Goal: Communication & Community: Participate in discussion

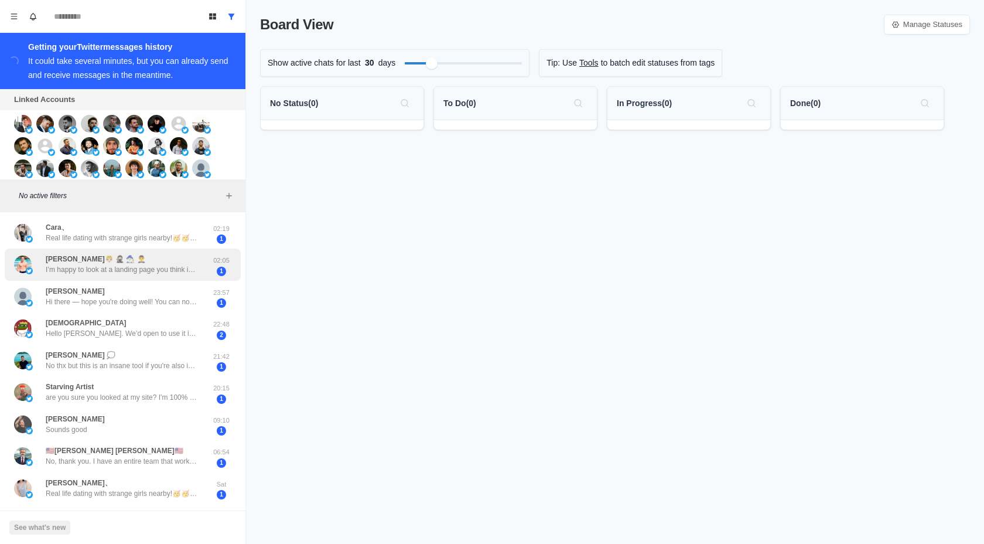
click at [205, 272] on div "[PERSON_NAME]🤴🏻 🥷🏻 🧙🏻‍♂️ 🤵‍♂️ I’m happy to look at a landing page you think is …" at bounding box center [110, 264] width 193 height 23
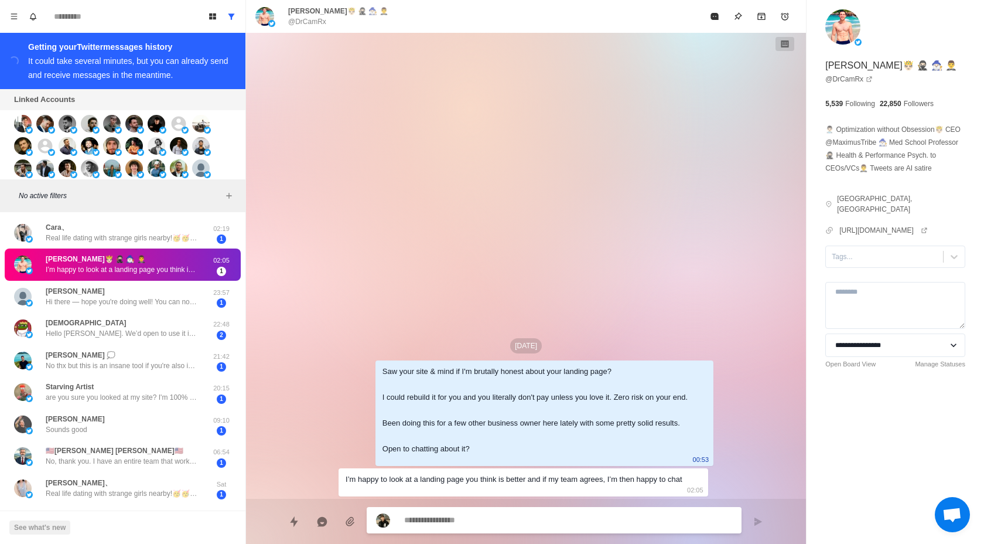
click at [438, 473] on div "I’m happy to look at a landing page you think is better and if my team agrees, …" at bounding box center [514, 479] width 337 height 13
click at [456, 473] on div "I’m happy to look at a landing page you think is better and if my team agrees, …" at bounding box center [514, 479] width 337 height 13
click at [656, 405] on div "Saw your site & mind if I'm brutally honest about your landing page? I could re…" at bounding box center [535, 410] width 305 height 90
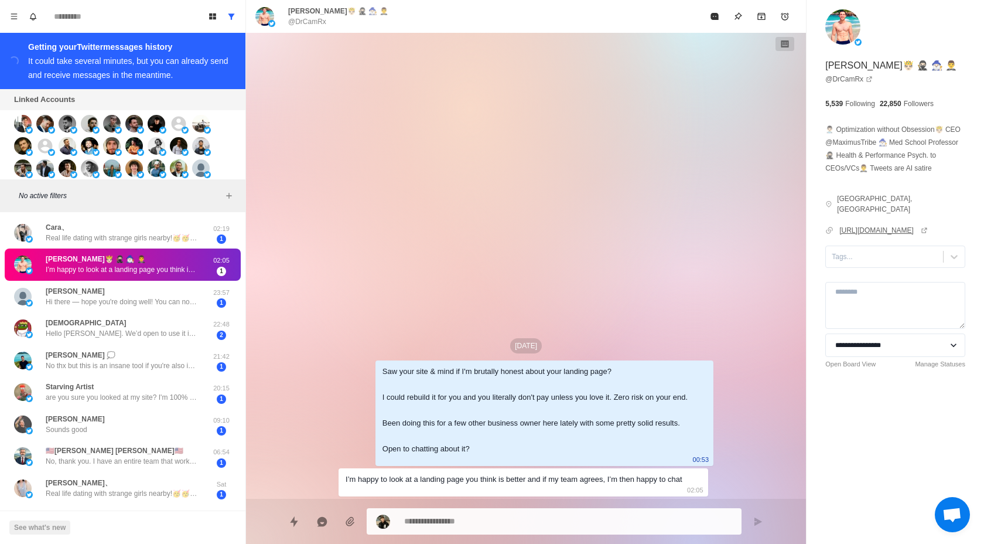
click at [873, 230] on link "[URL][DOMAIN_NAME]" at bounding box center [884, 230] width 88 height 11
click at [619, 360] on div "Saw your site & mind if I'm brutally honest about your landing page? I could re…" at bounding box center [545, 412] width 338 height 105
click at [609, 365] on div "Saw your site & mind if I'm brutally honest about your landing page? I could re…" at bounding box center [535, 410] width 305 height 90
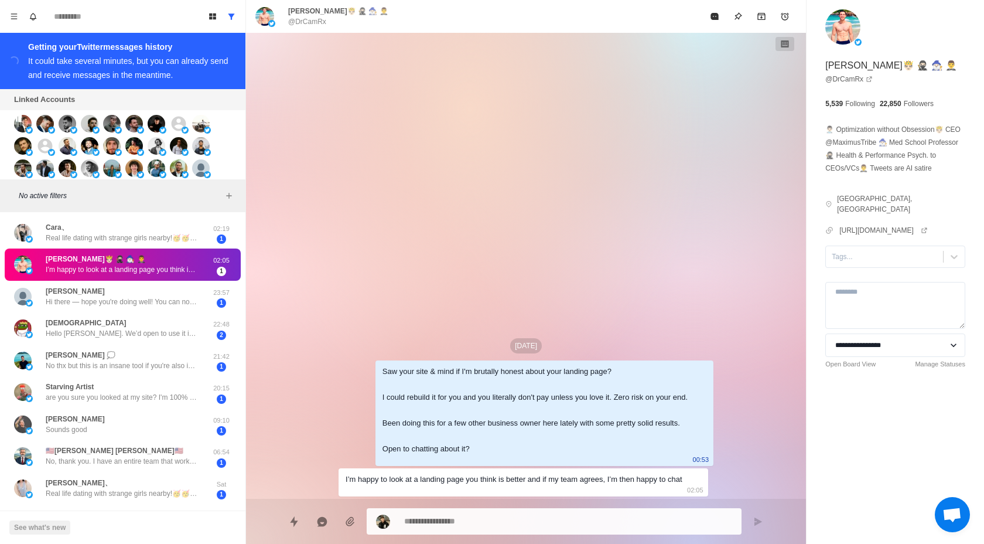
click at [609, 365] on div "Saw your site & mind if I'm brutally honest about your landing page? I could re…" at bounding box center [535, 410] width 305 height 90
click at [456, 317] on div "[DATE] Saw your site & mind if I'm brutally honest about your landing page? I c…" at bounding box center [526, 266] width 375 height 466
click at [192, 390] on div "Starving Artist are you sure you looked at my site? I'm 100% certain you didn't." at bounding box center [122, 391] width 152 height 21
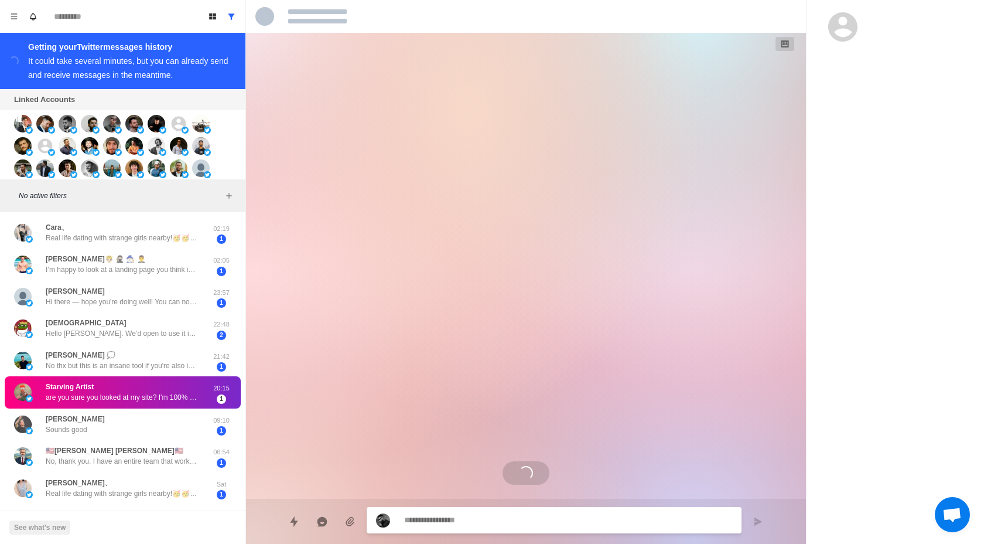
click at [321, 412] on div "Loading..." at bounding box center [526, 266] width 560 height 466
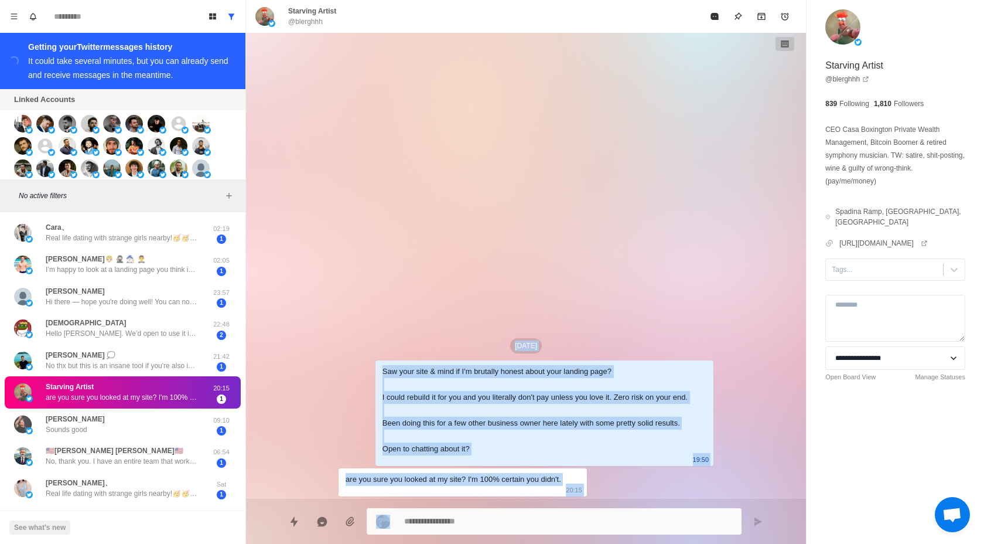
click at [340, 426] on div "[DATE] Saw your site & mind if I'm brutally honest about your landing page? I c…" at bounding box center [526, 266] width 375 height 466
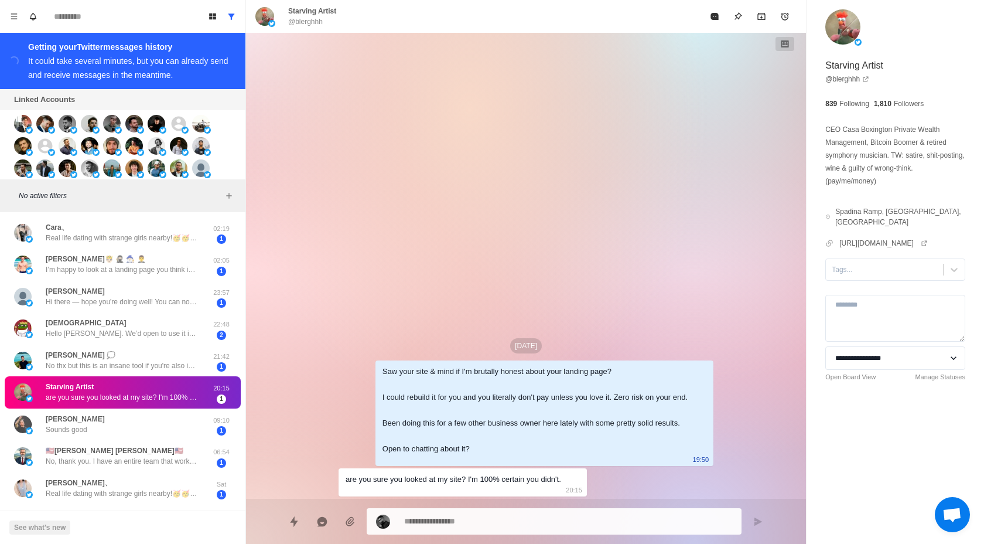
click at [350, 429] on div "[DATE] Saw your site & mind if I'm brutally honest about your landing page? I c…" at bounding box center [526, 266] width 375 height 466
click at [149, 429] on div "[PERSON_NAME] Sounds good" at bounding box center [110, 424] width 193 height 23
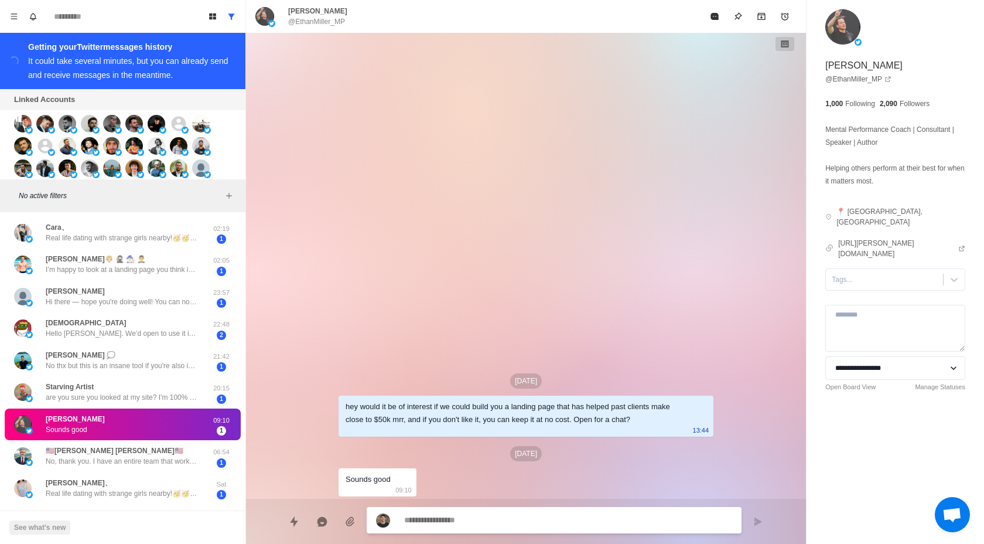
click at [454, 445] on div "[DATE] hey would it be of interest if we could build you a landing page that ha…" at bounding box center [526, 266] width 375 height 466
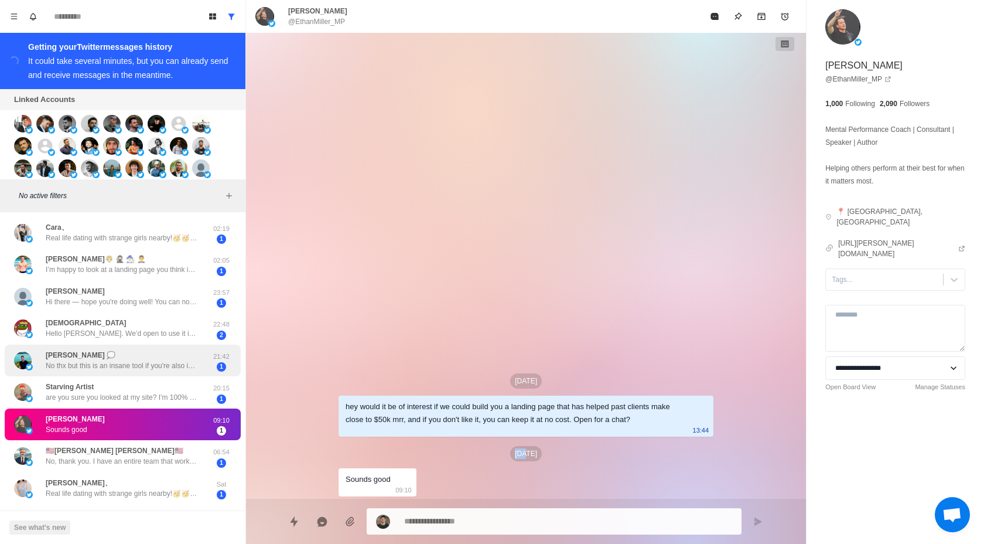
click at [129, 356] on div "[PERSON_NAME] 💭 No thx but this is an insane tool if you're also interested in …" at bounding box center [122, 360] width 152 height 21
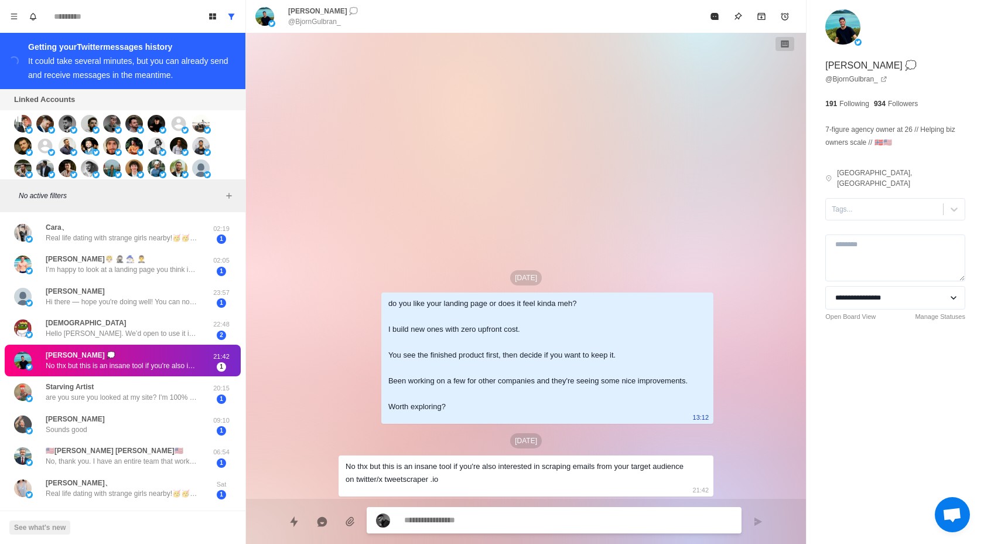
click at [516, 478] on div "No thx but this is an insane tool if you're also interested in scraping emails …" at bounding box center [517, 473] width 342 height 26
type textarea "*"
